Goal: Task Accomplishment & Management: Use online tool/utility

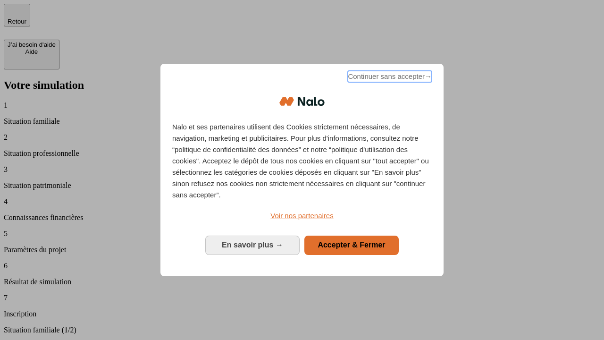
click at [389, 78] on span "Continuer sans accepter →" at bounding box center [390, 76] width 84 height 11
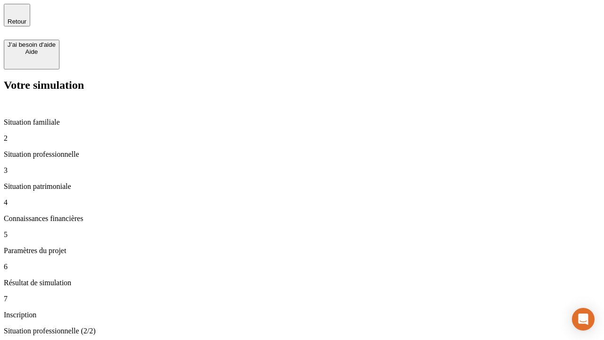
type input "30 000"
type input "40 000"
